Goal: Task Accomplishment & Management: Manage account settings

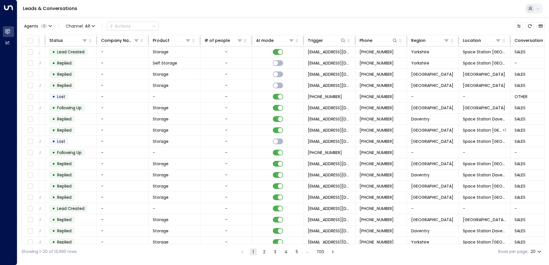
scroll to position [0, 169]
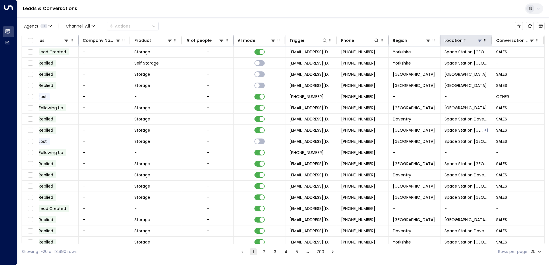
click at [479, 38] on icon at bounding box center [479, 40] width 5 height 5
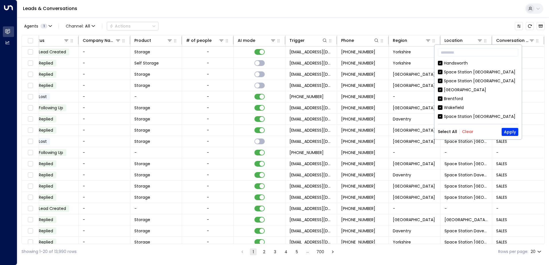
click at [467, 131] on button "Clear" at bounding box center [467, 131] width 11 height 5
click at [512, 133] on button "Apply" at bounding box center [510, 132] width 17 height 8
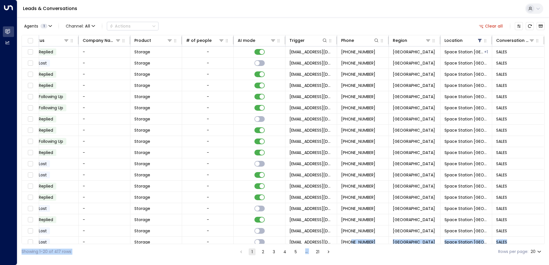
drag, startPoint x: 350, startPoint y: 244, endPoint x: 328, endPoint y: 245, distance: 22.7
click at [328, 245] on div "Agents 1 Channel: All Actions Clear all Lead Name Lead Email Last Interacted St…" at bounding box center [283, 138] width 523 height 242
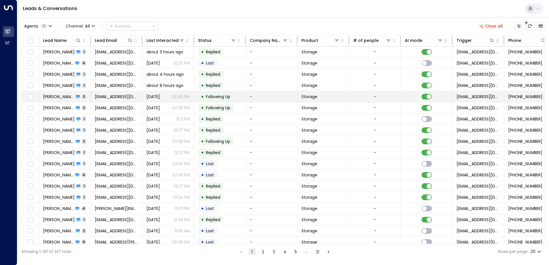
click at [63, 96] on span "[PERSON_NAME]" at bounding box center [58, 97] width 31 height 6
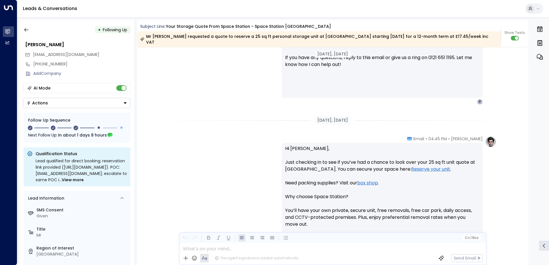
scroll to position [391, 0]
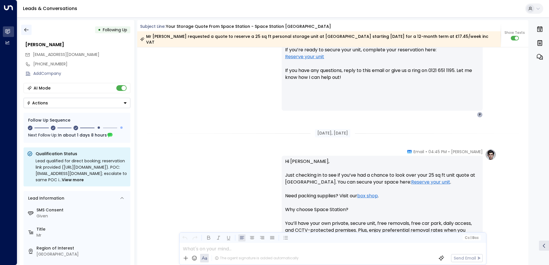
click at [23, 31] on button "button" at bounding box center [26, 30] width 10 height 10
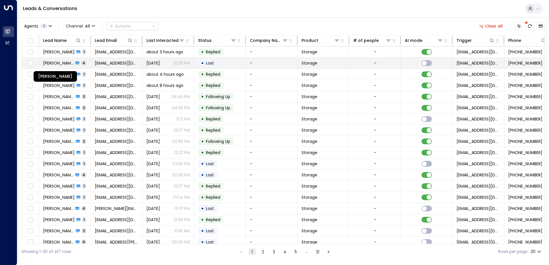
click at [50, 62] on span "[PERSON_NAME]" at bounding box center [58, 63] width 30 height 6
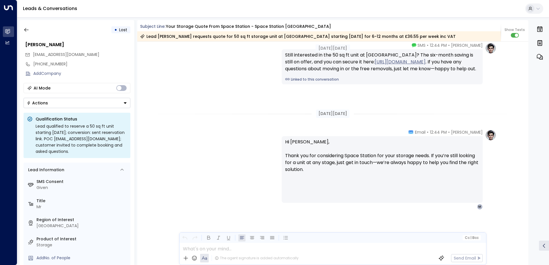
scroll to position [853, 0]
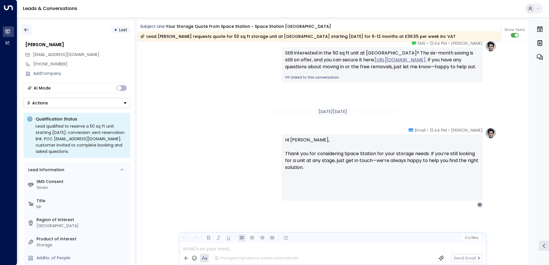
click at [27, 31] on icon "button" at bounding box center [27, 30] width 6 height 6
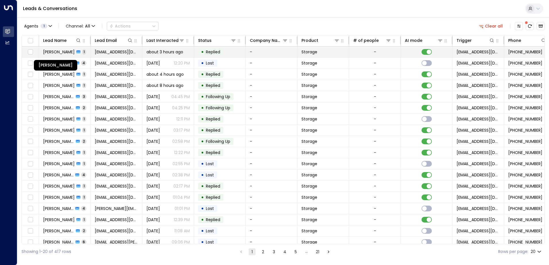
click at [69, 51] on span "[PERSON_NAME]" at bounding box center [59, 52] width 32 height 6
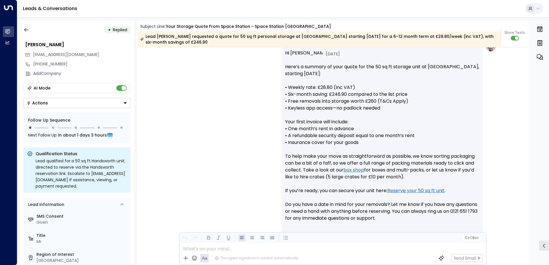
scroll to position [555, 0]
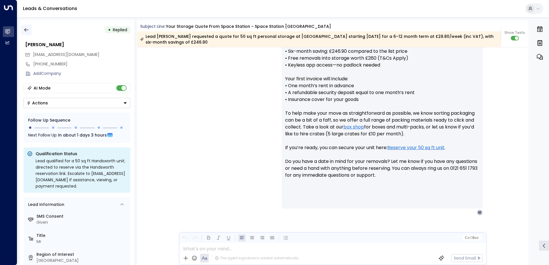
click at [25, 27] on icon "button" at bounding box center [27, 30] width 6 height 6
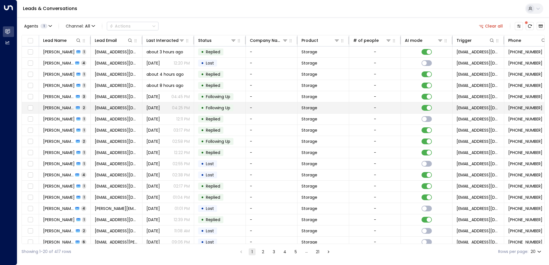
scroll to position [28, 0]
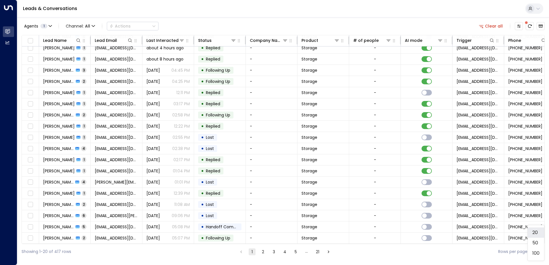
click at [539, 251] on body "Overview Leads & Conversations Leads & Conversations Analytics Analytics Leads …" at bounding box center [274, 130] width 549 height 260
click at [538, 252] on li "100" at bounding box center [536, 253] width 16 height 10
type input "***"
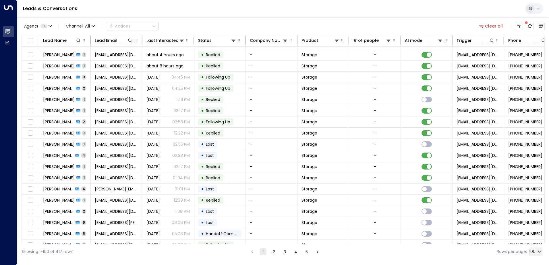
scroll to position [28, 0]
